Goal: Book appointment/travel/reservation

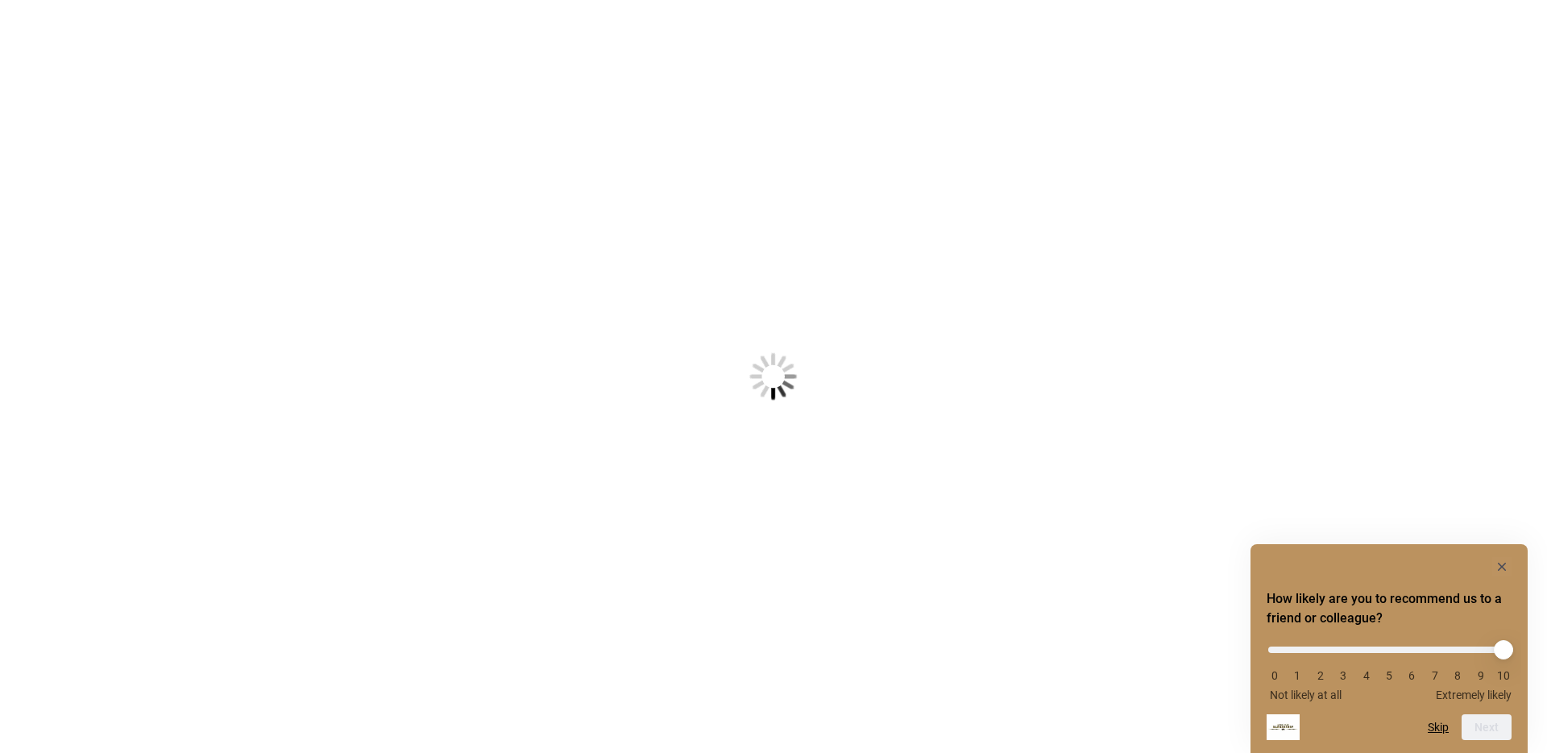
click at [736, 508] on body "Something went wrong! Try reload How likely are you to recommend us to a friend…" at bounding box center [773, 376] width 1547 height 753
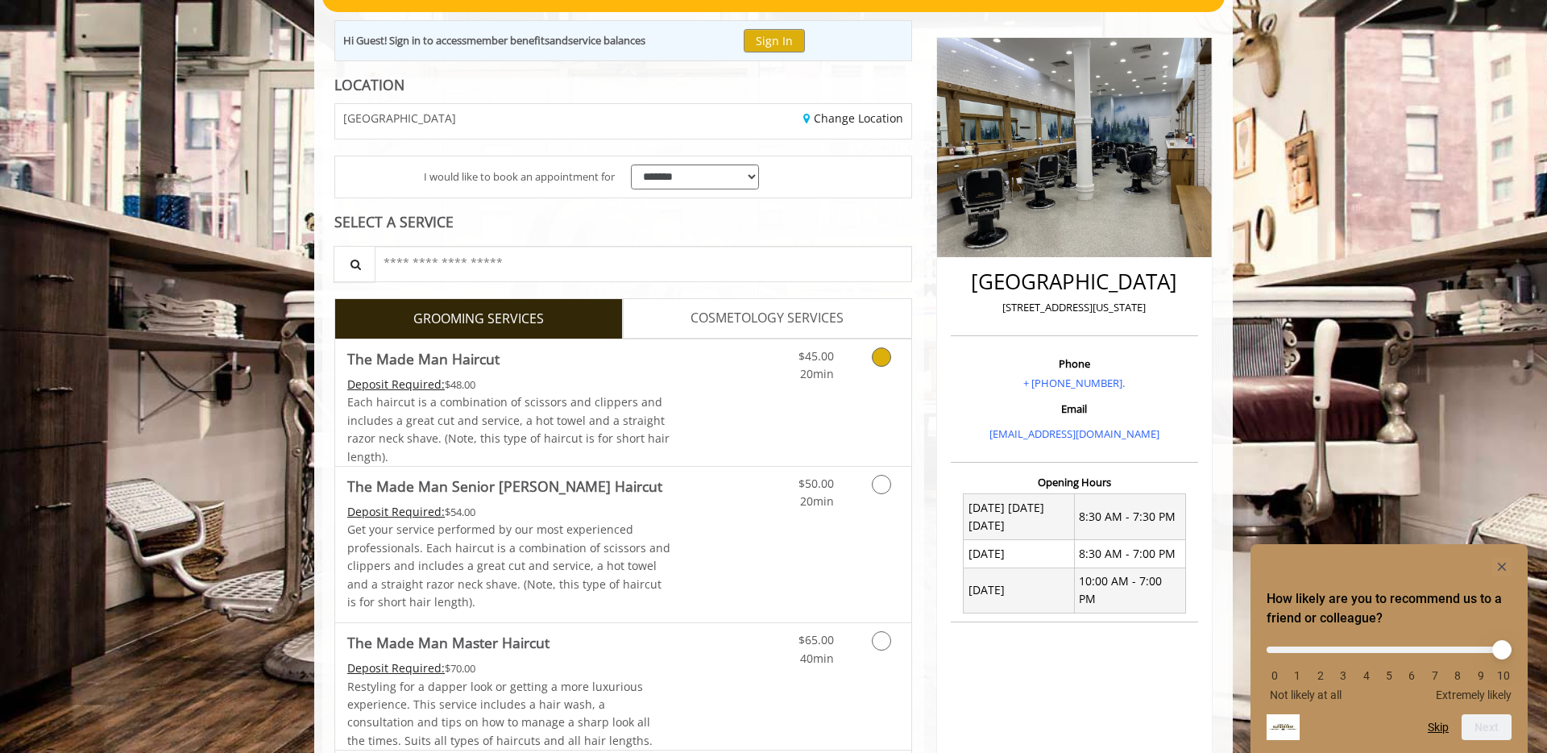
click at [787, 408] on div "$45.00 20min" at bounding box center [839, 402] width 144 height 126
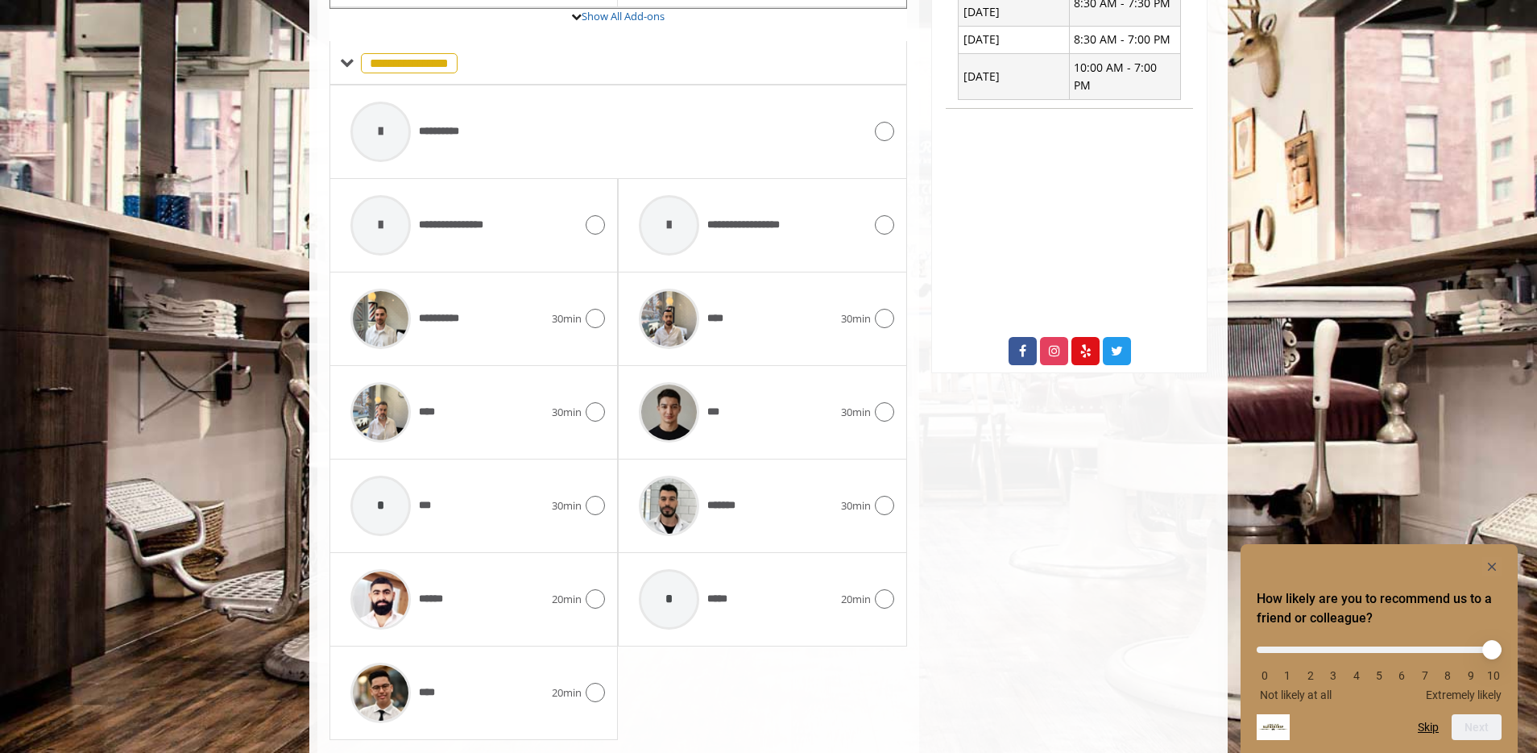
scroll to position [728, 0]
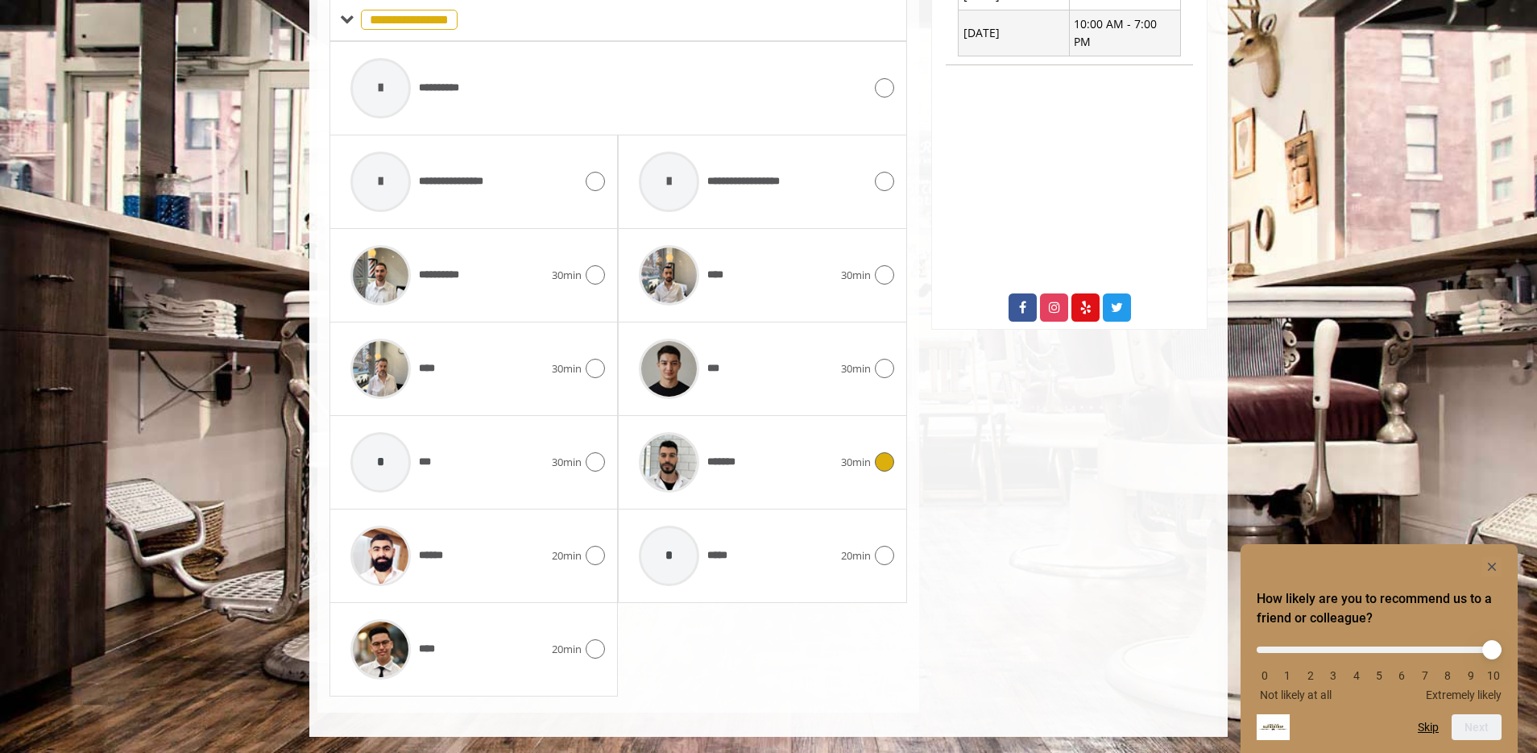
click at [806, 461] on div "*******" at bounding box center [735, 462] width 209 height 77
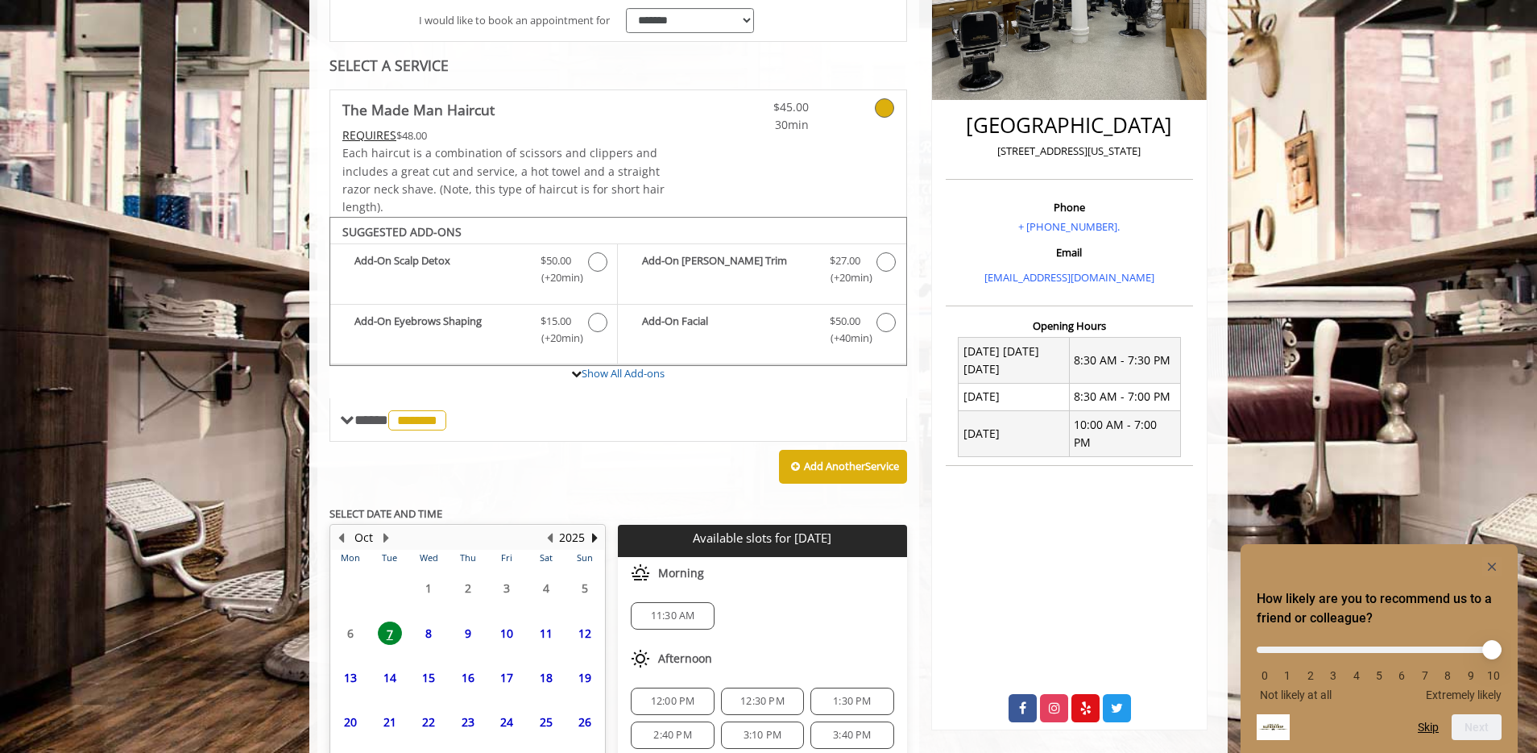
scroll to position [455, 0]
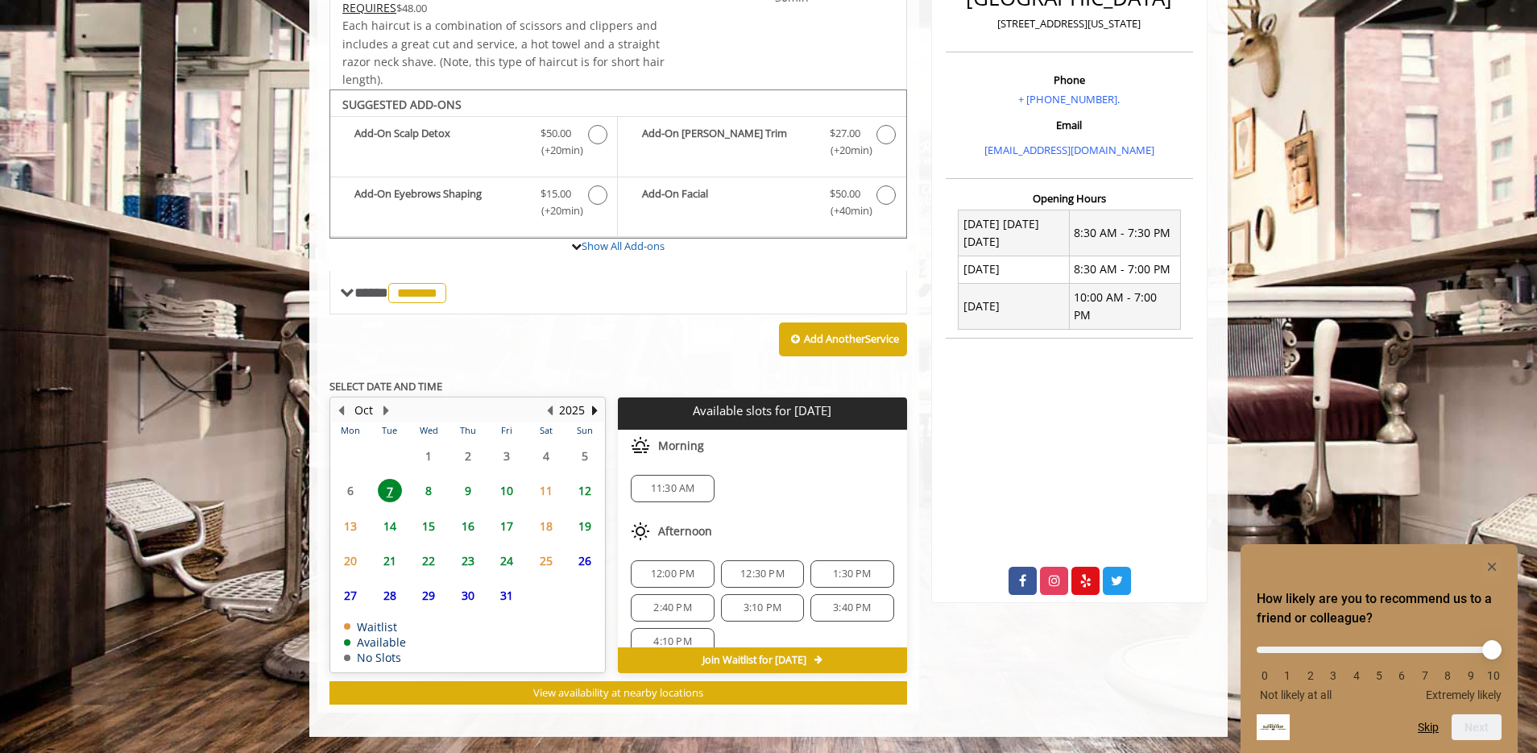
click at [465, 491] on span "9" at bounding box center [468, 490] width 24 height 23
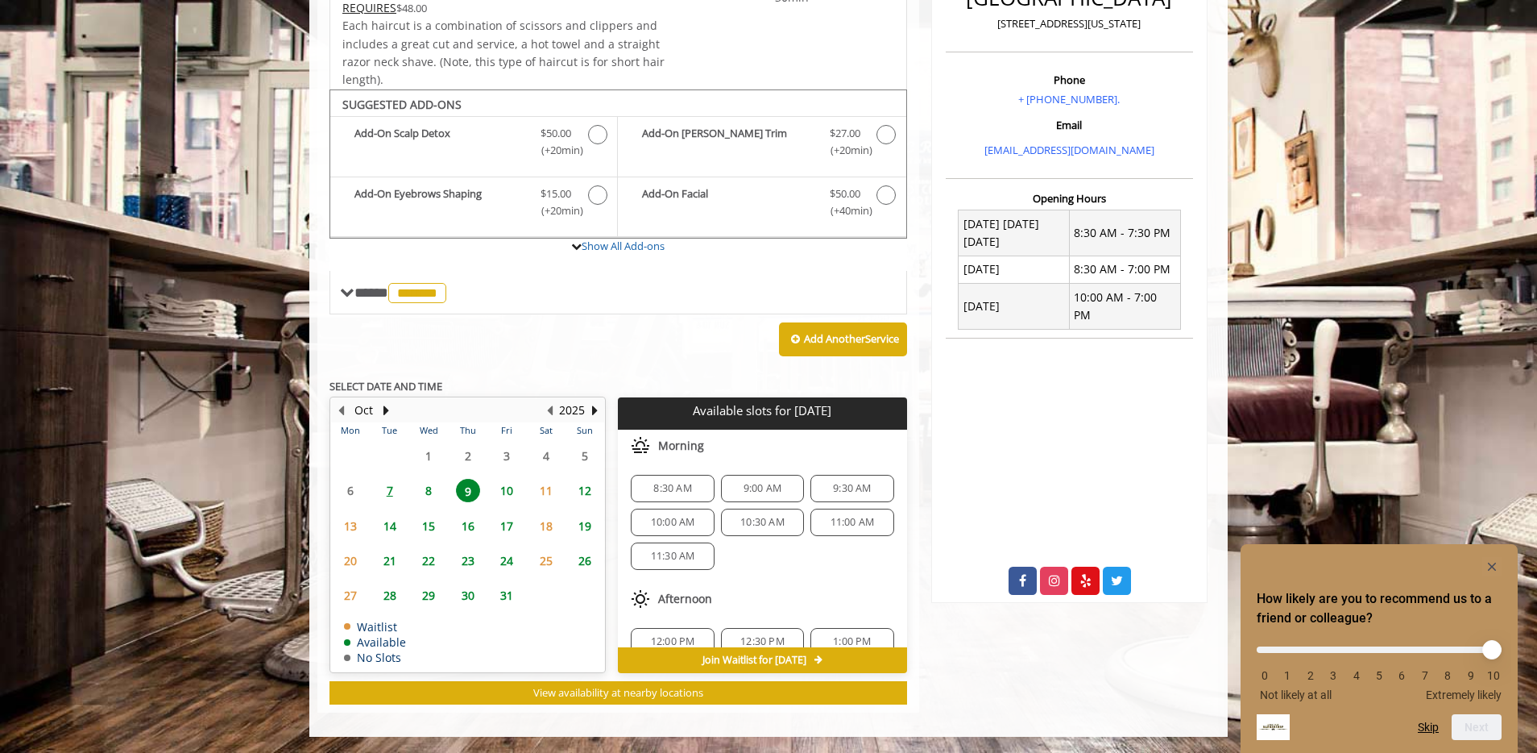
click at [848, 520] on span "11:00 AM" at bounding box center [853, 522] width 44 height 13
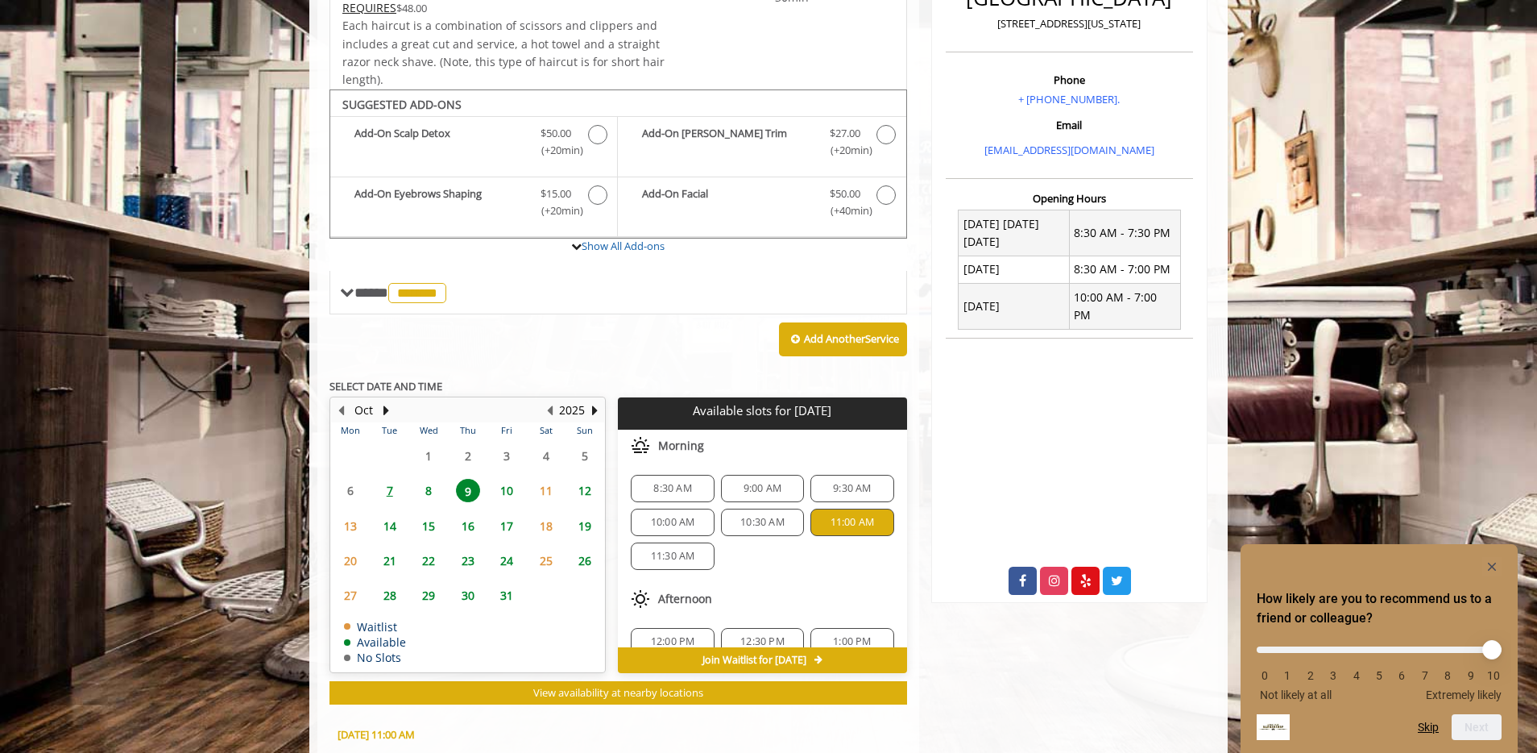
scroll to position [746, 0]
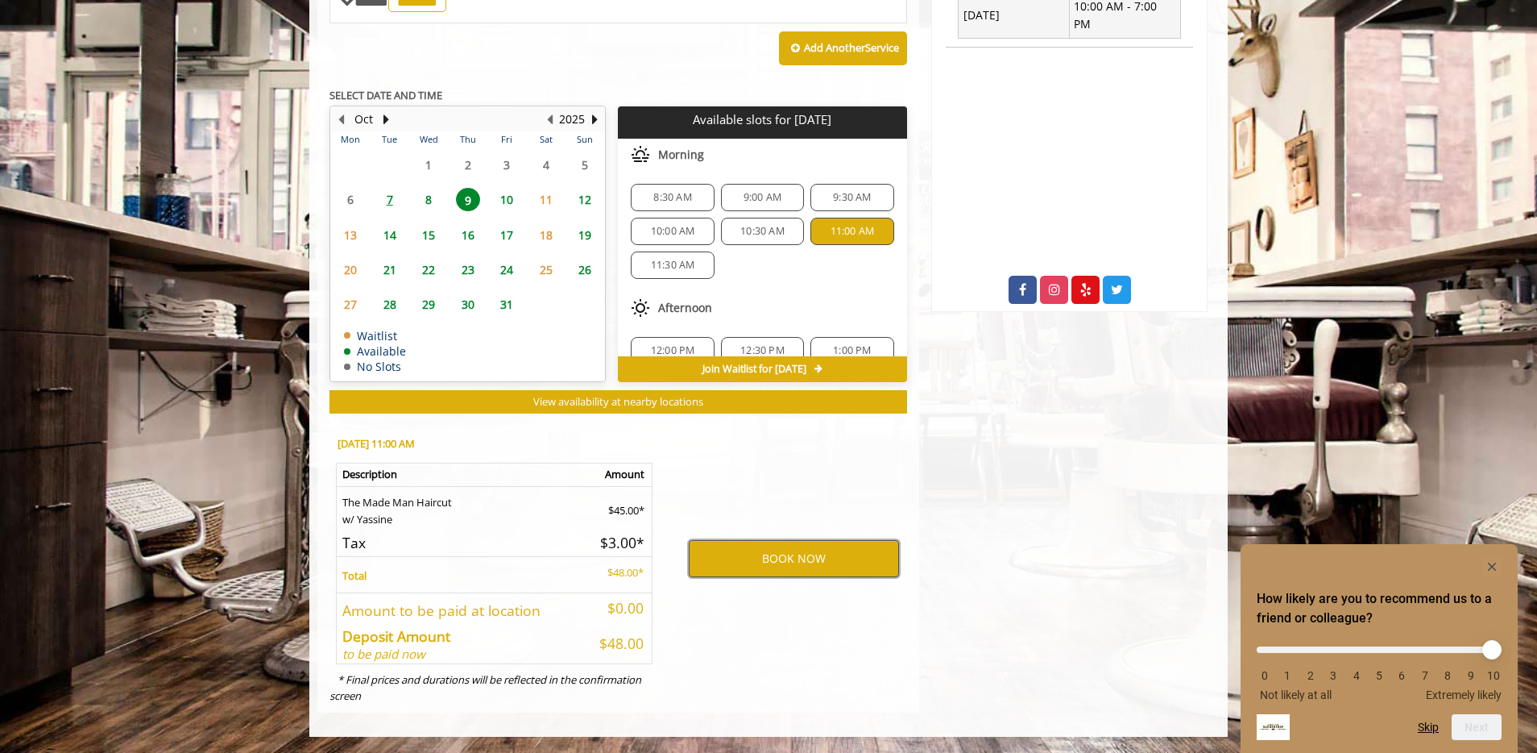
click at [798, 560] on button "BOOK NOW" at bounding box center [794, 558] width 210 height 37
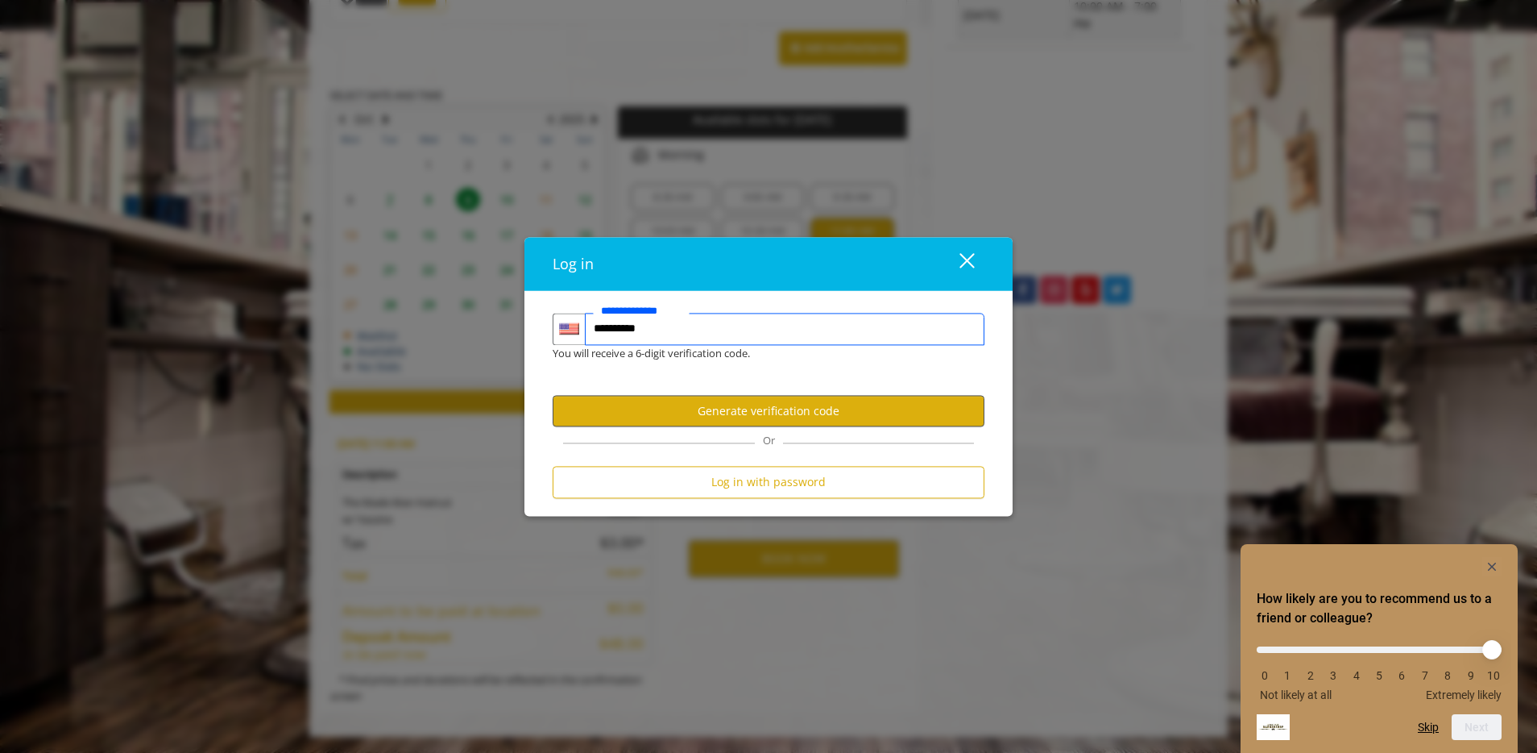
type input "**********"
click at [728, 409] on button "Generate verification code" at bounding box center [769, 411] width 432 height 31
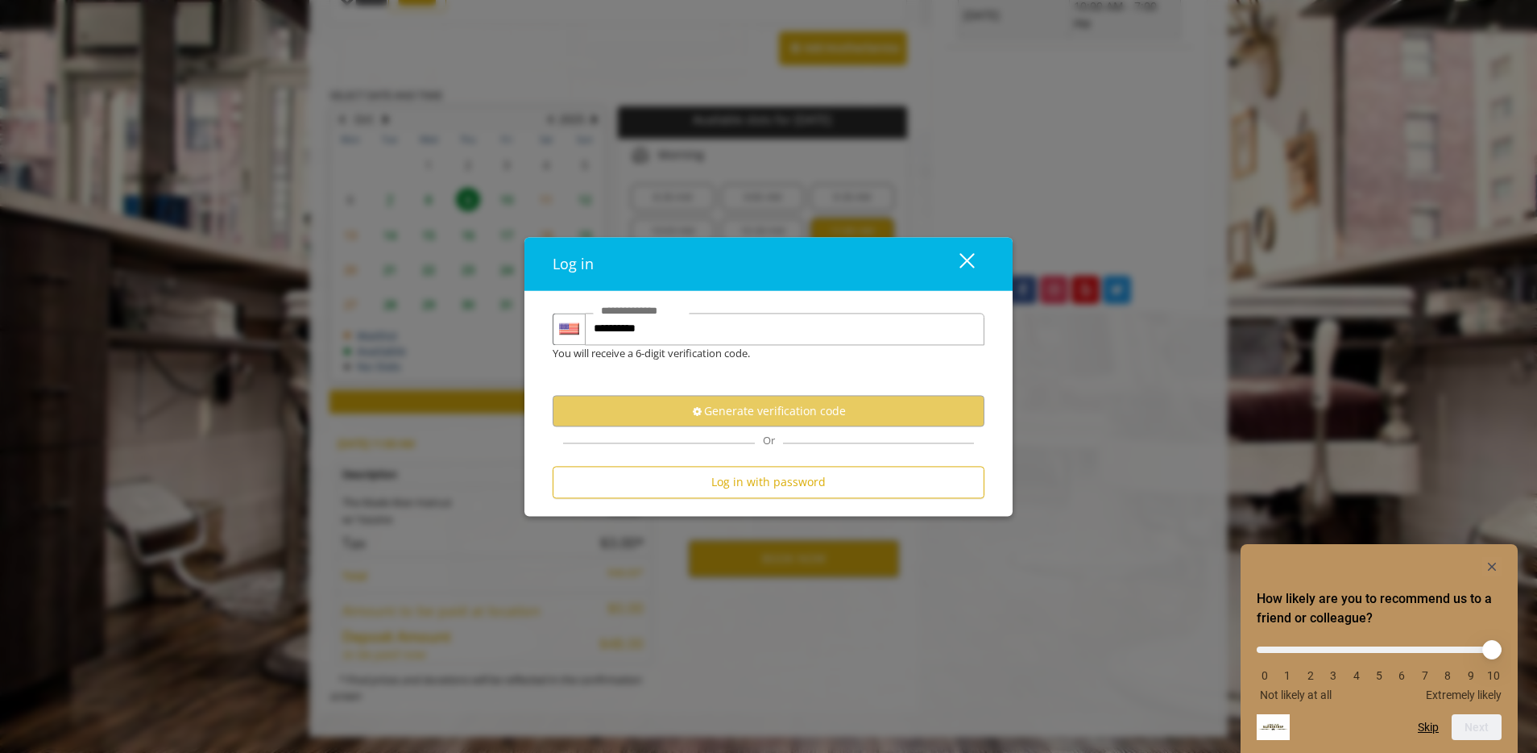
scroll to position [0, 0]
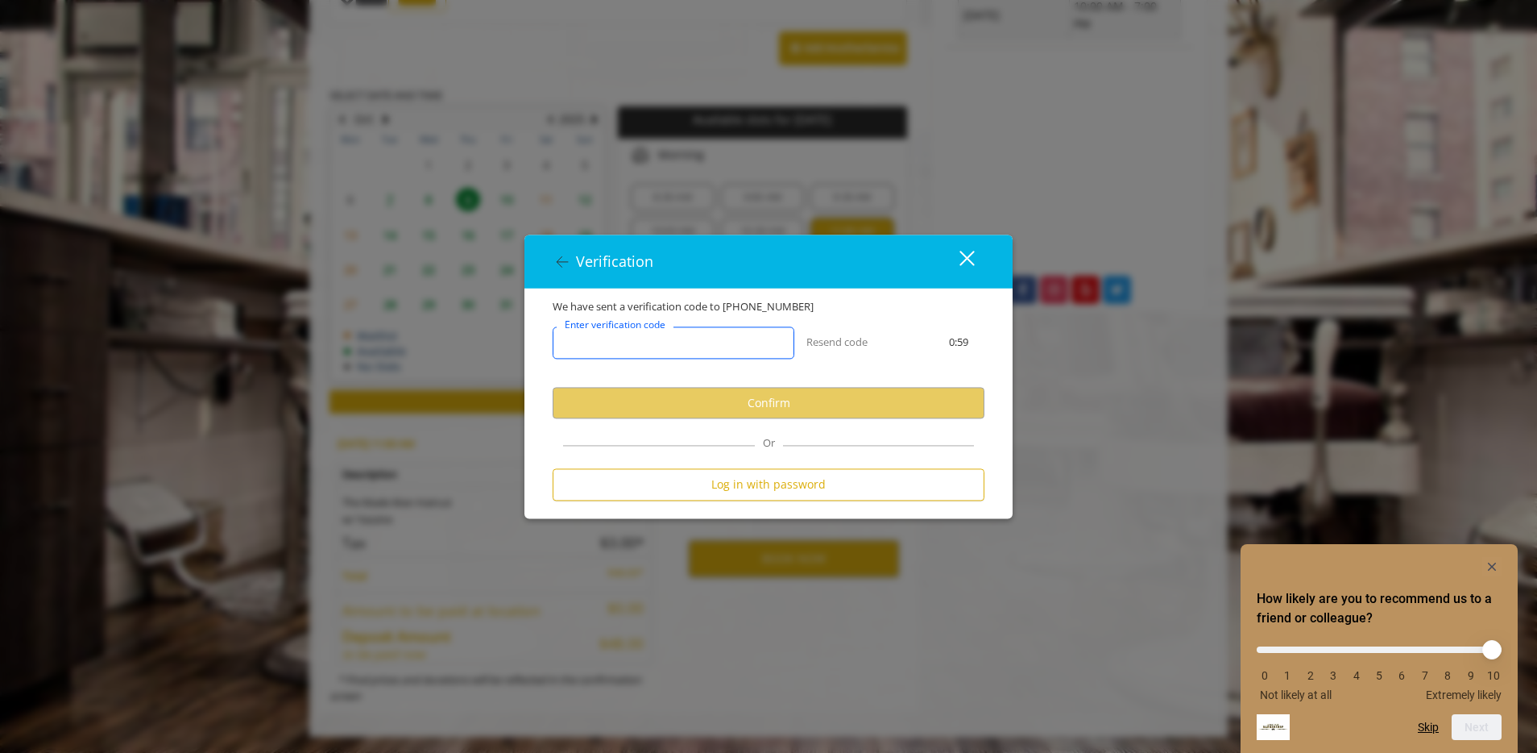
click at [717, 344] on input "Enter verification code" at bounding box center [674, 343] width 242 height 32
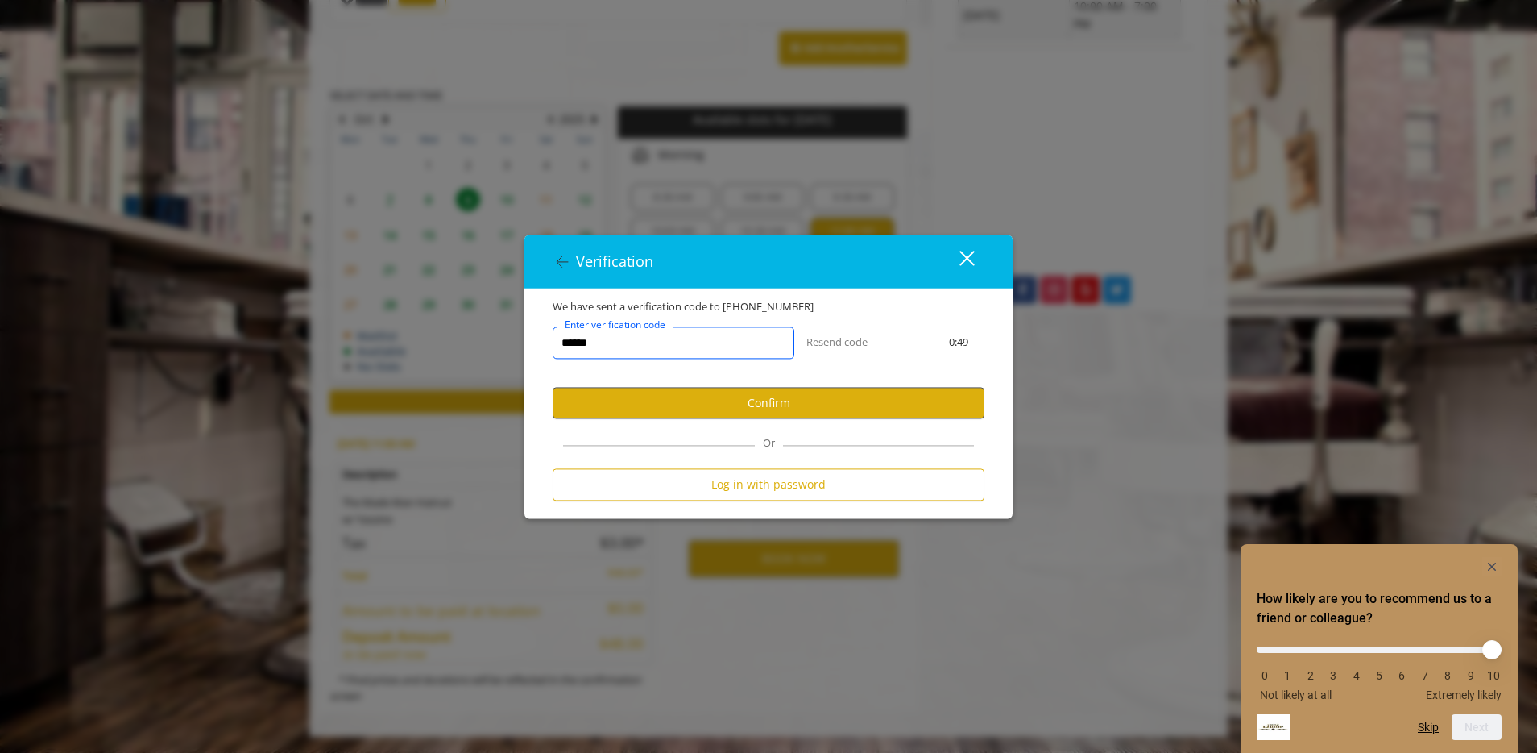
type input "******"
click at [864, 397] on button "Confirm" at bounding box center [769, 403] width 432 height 31
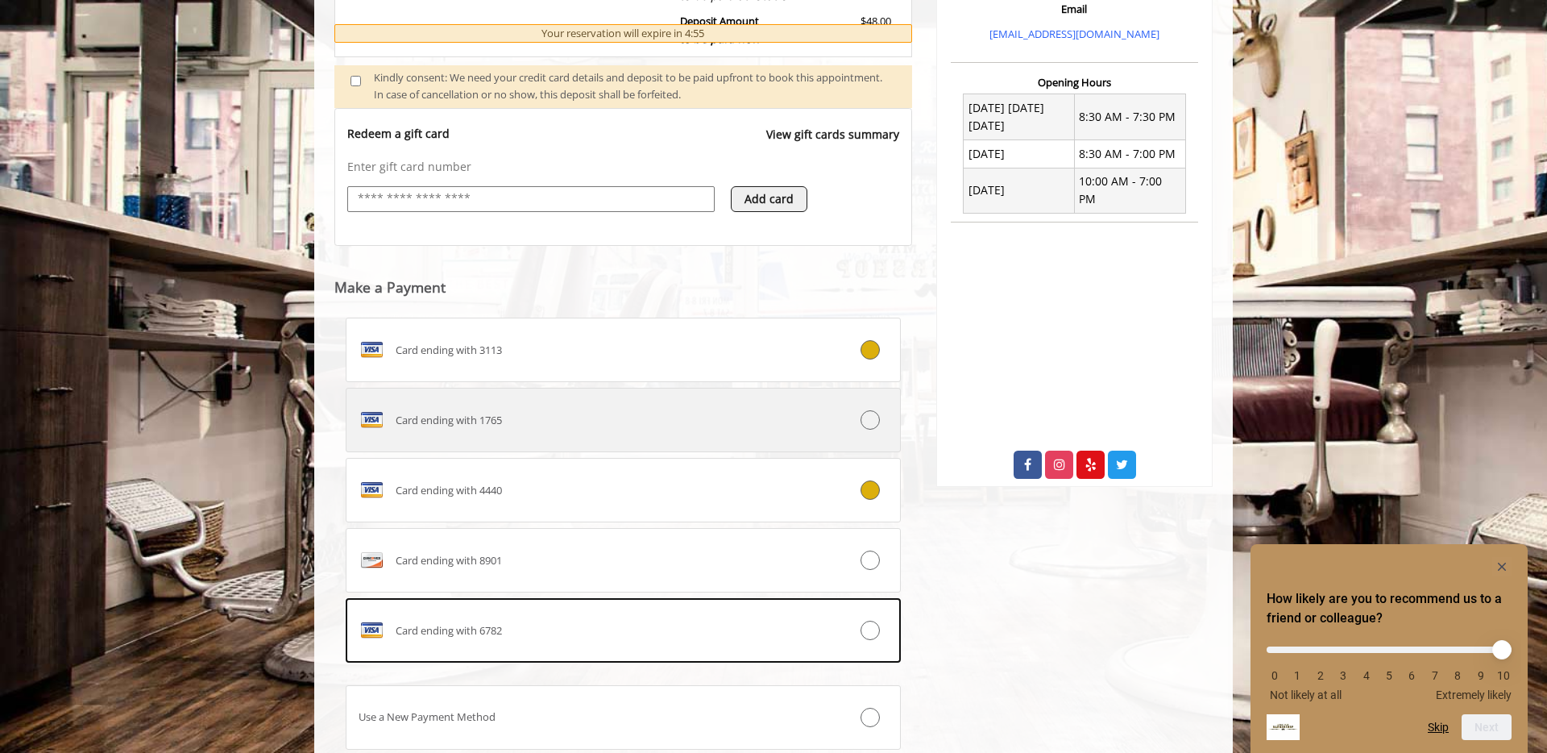
scroll to position [572, 0]
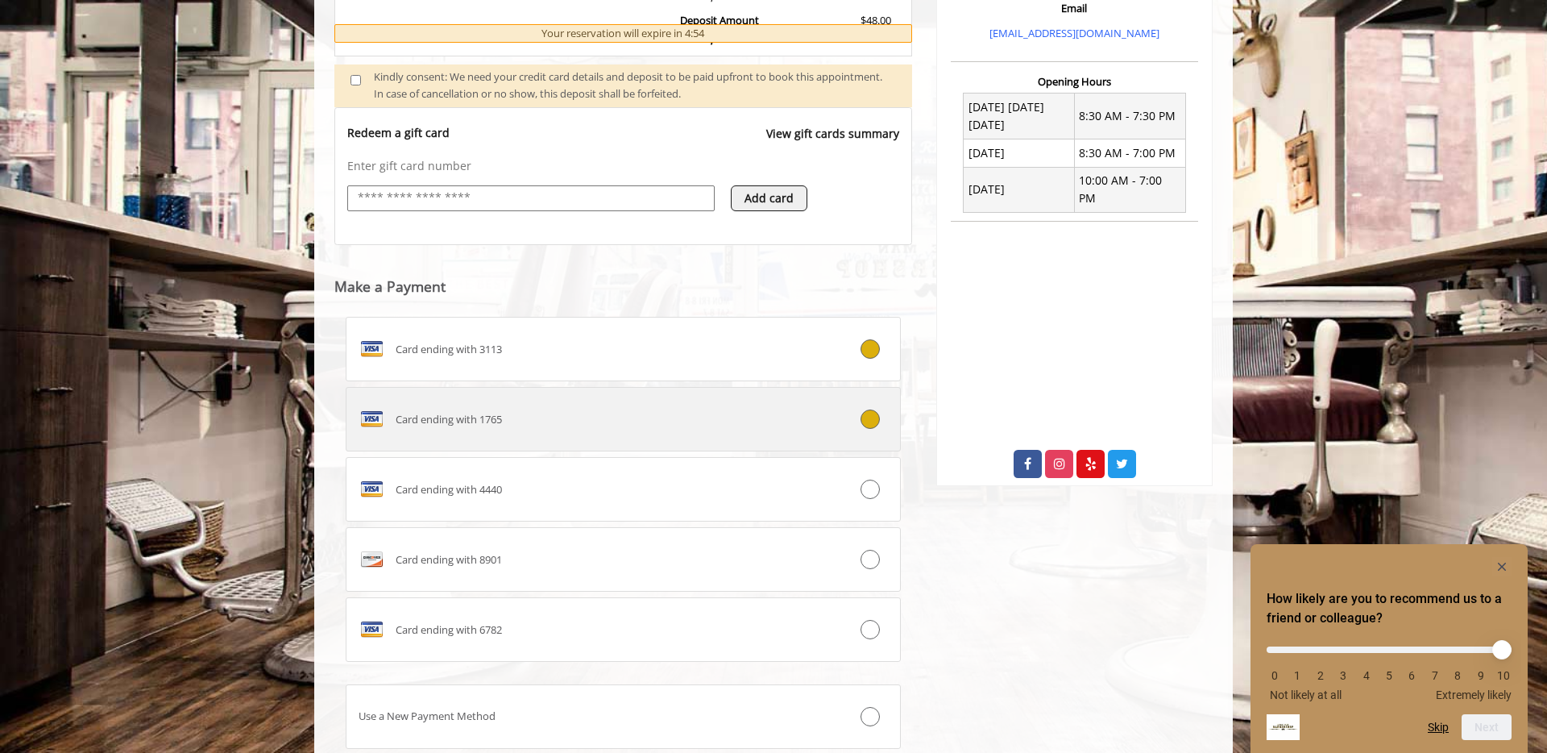
click at [674, 426] on div "Card ending with 1765" at bounding box center [576, 419] width 461 height 26
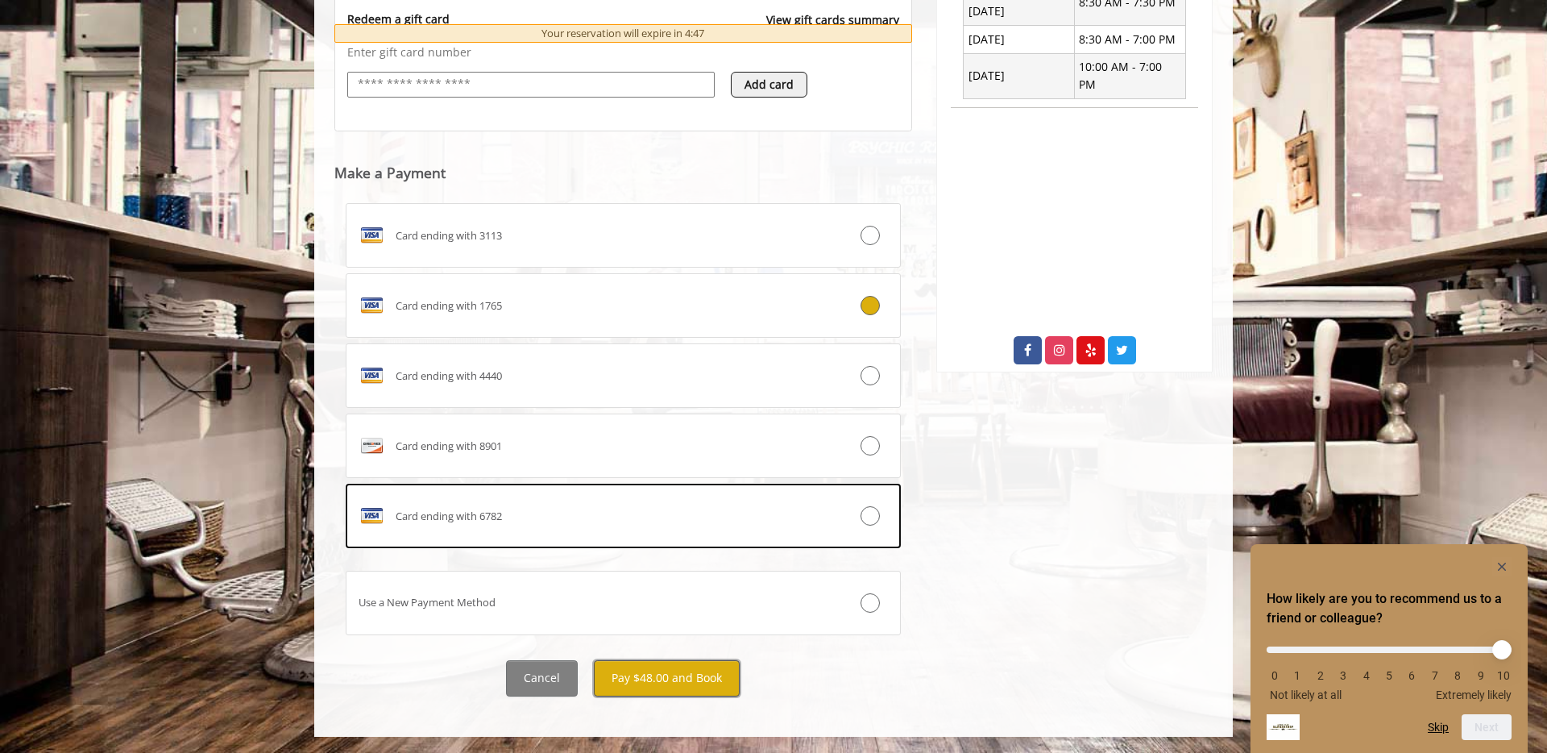
click at [703, 664] on button "Pay $48.00 and Book" at bounding box center [667, 678] width 146 height 36
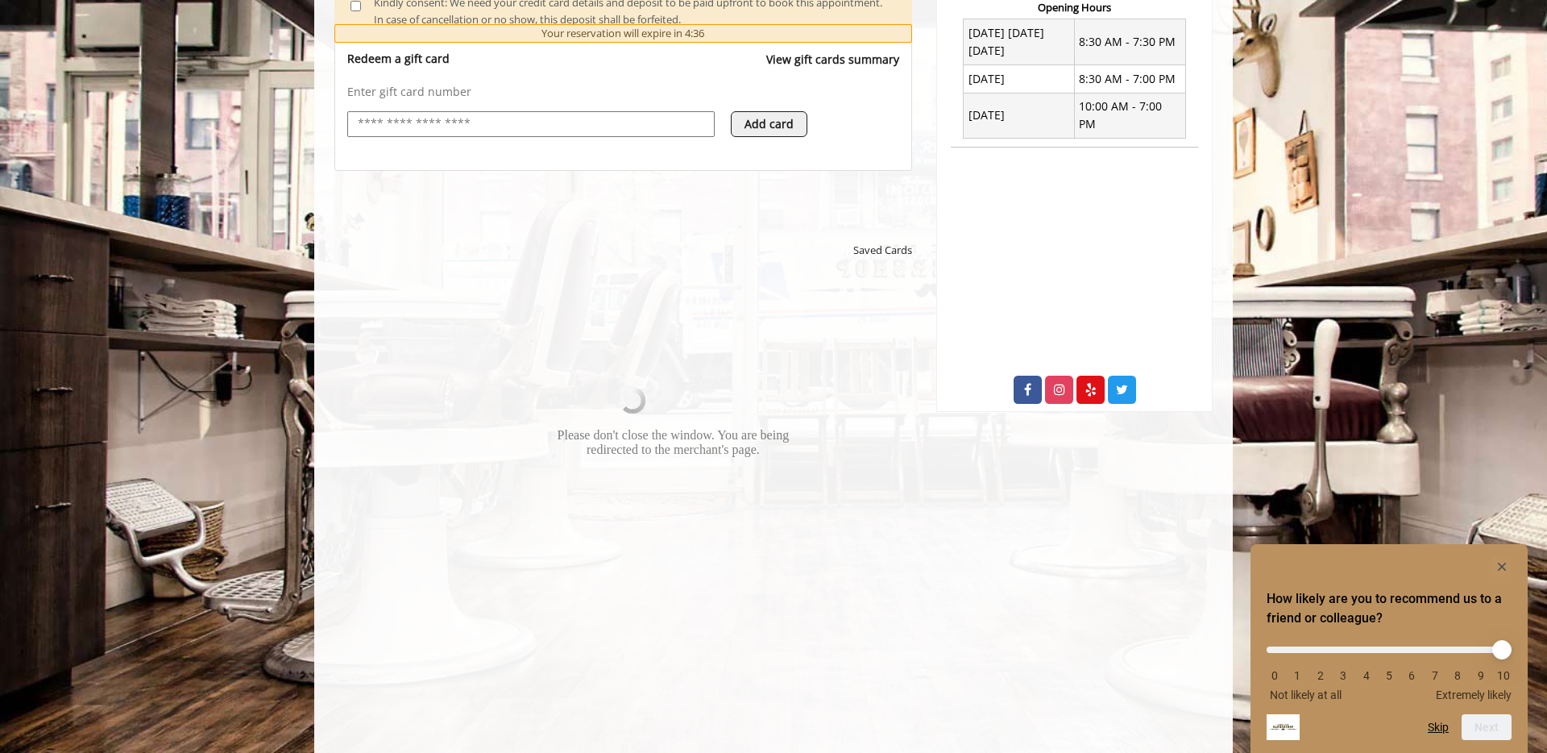
scroll to position [645, 0]
